Goal: Task Accomplishment & Management: Manage account settings

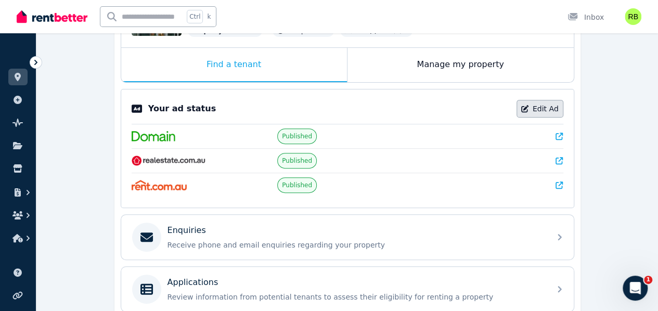
click at [524, 103] on link "Edit Ad" at bounding box center [539, 109] width 47 height 18
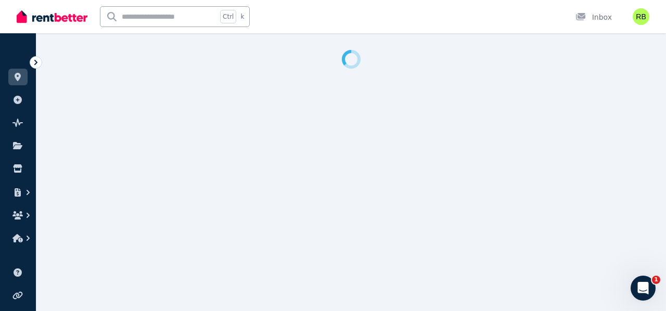
select select "***"
select select "**********"
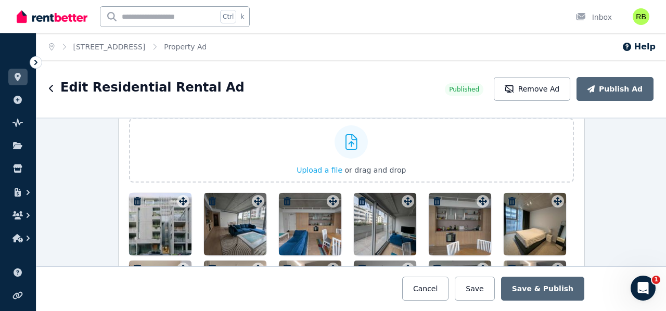
scroll to position [1352, 0]
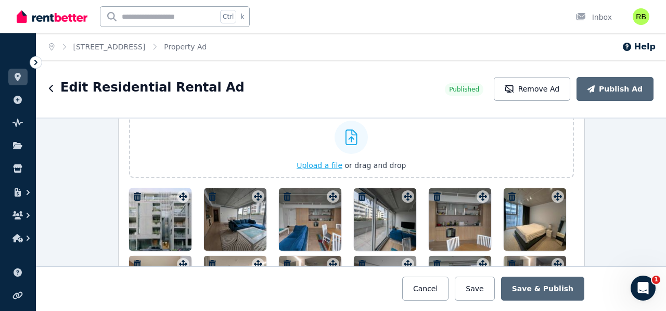
click at [245, 159] on label "Upload a file or drag and drop" at bounding box center [351, 145] width 445 height 64
click at [0, 0] on input "Upload a file or drag and drop" at bounding box center [0, 0] width 0 height 0
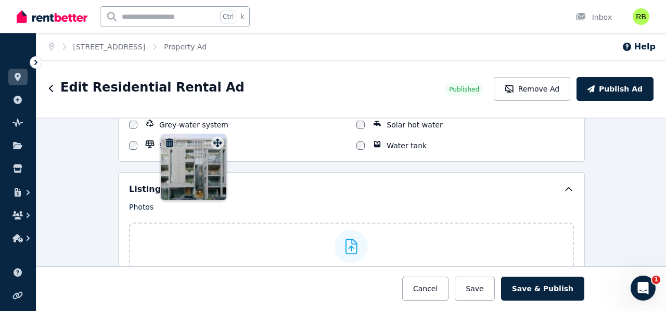
scroll to position [1234, 0]
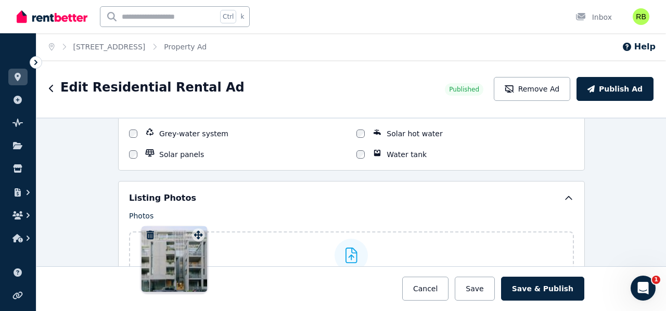
drag, startPoint x: 477, startPoint y: 197, endPoint x: 196, endPoint y: 231, distance: 283.9
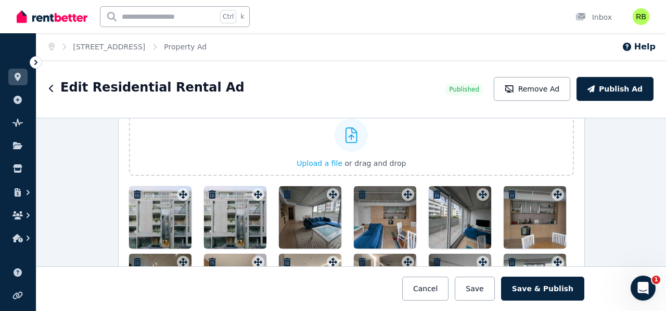
scroll to position [1390, 0]
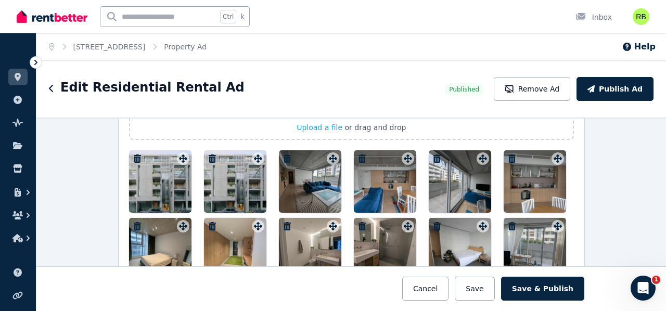
click at [209, 154] on icon "button" at bounding box center [212, 158] width 7 height 8
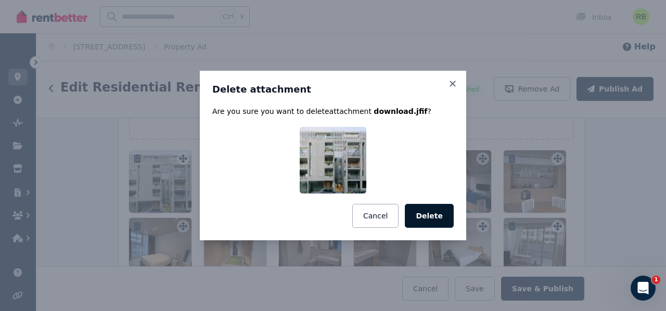
click at [429, 214] on button "Delete" at bounding box center [429, 216] width 49 height 24
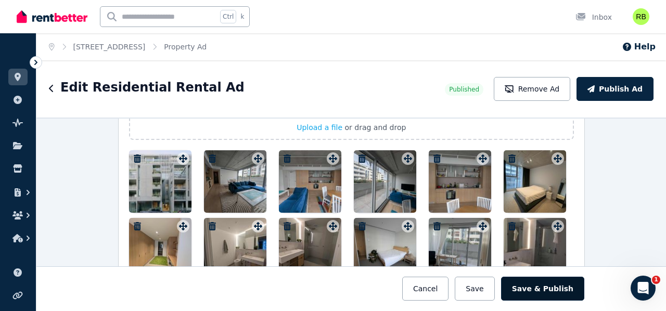
click at [542, 294] on button "Save & Publish" at bounding box center [542, 289] width 83 height 24
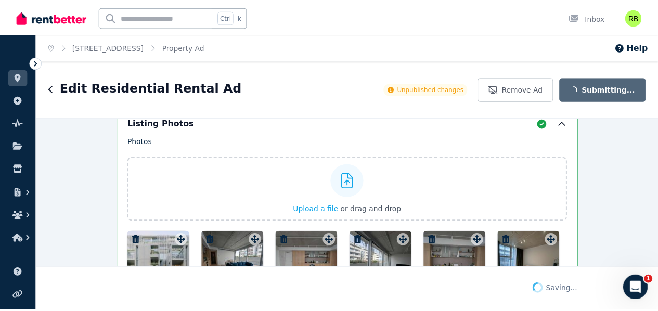
scroll to position [1471, 0]
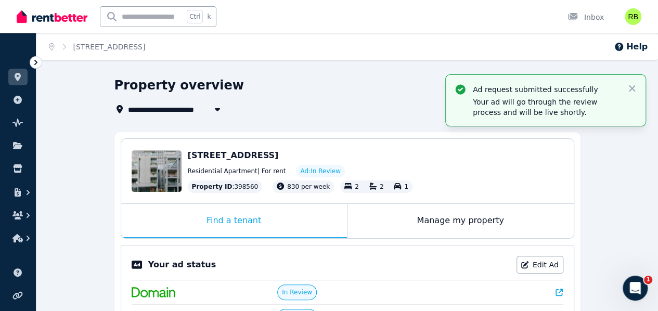
click at [45, 17] on img at bounding box center [52, 17] width 71 height 16
